Goal: Task Accomplishment & Management: Complete application form

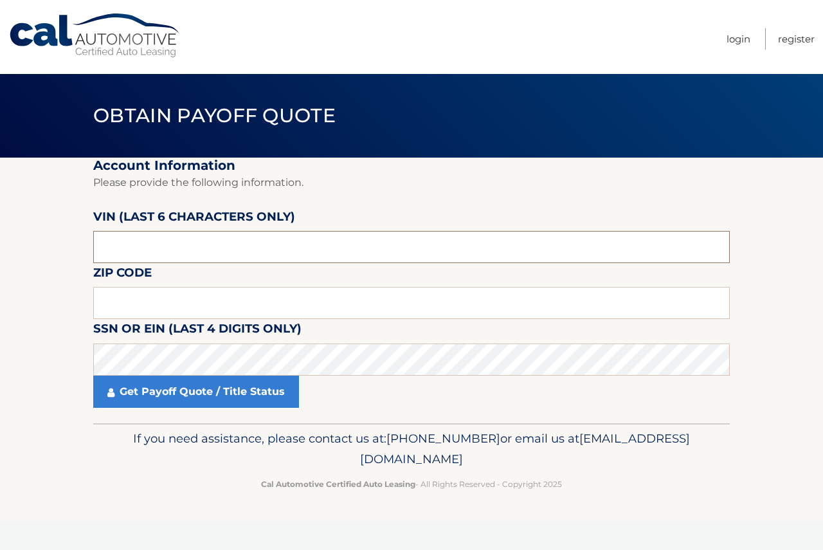
click at [258, 244] on input "text" at bounding box center [411, 247] width 637 height 32
type input "021575"
click at [180, 311] on input "text" at bounding box center [411, 303] width 637 height 32
type input "07726"
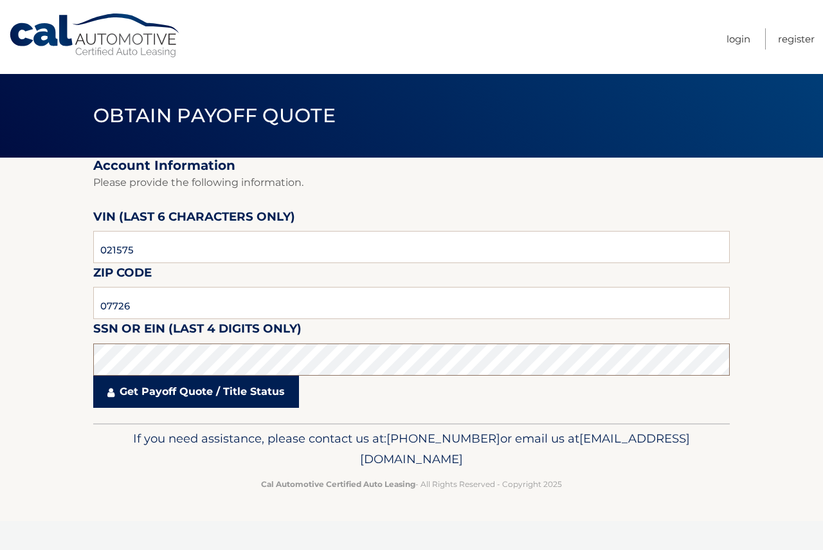
click at [249, 377] on fieldset "Account Information Please provide the following information. VIN (last 6 chara…" at bounding box center [411, 291] width 637 height 266
click at [242, 381] on link "Get Payoff Quote / Title Status" at bounding box center [196, 391] width 206 height 32
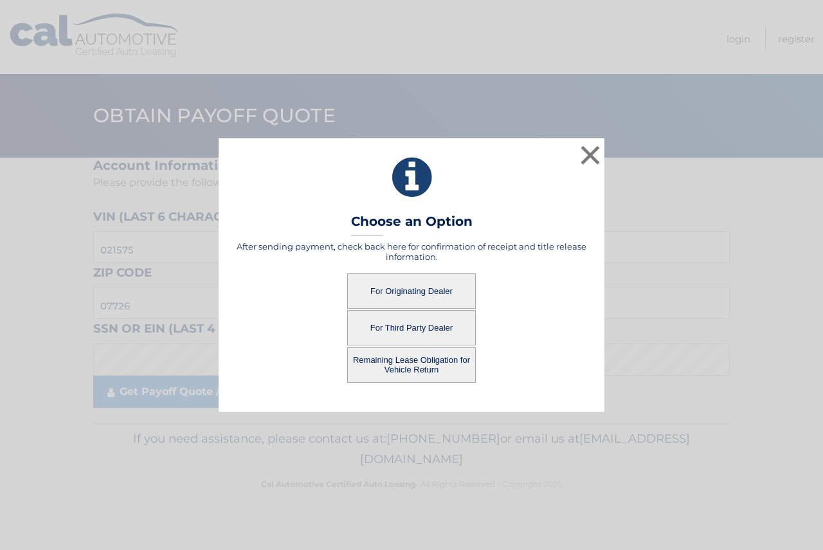
click at [401, 295] on button "For Originating Dealer" at bounding box center [411, 290] width 129 height 35
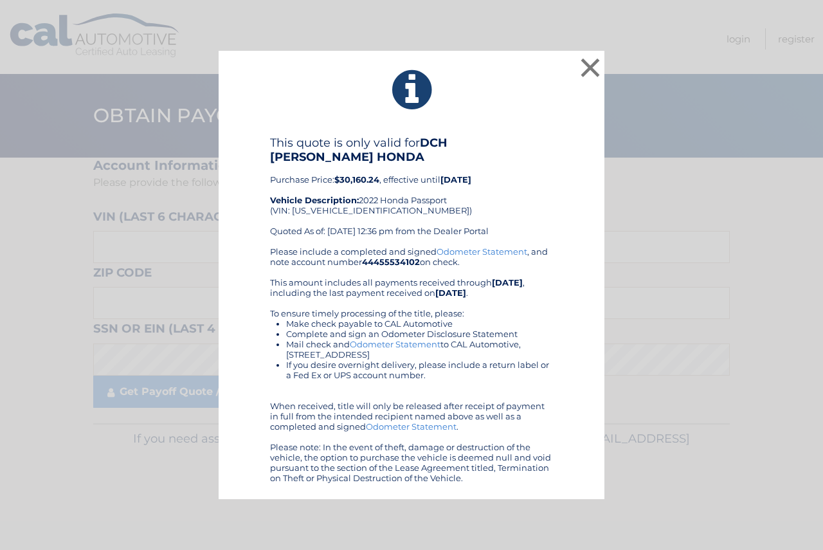
click at [745, 242] on div "× This quote is only valid for DCH [PERSON_NAME] HONDA Purchase Price: $30,160.…" at bounding box center [411, 275] width 813 height 449
